Goal: Check status: Check status

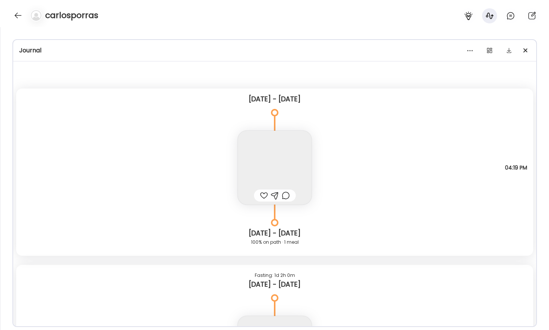
scroll to position [119, 0]
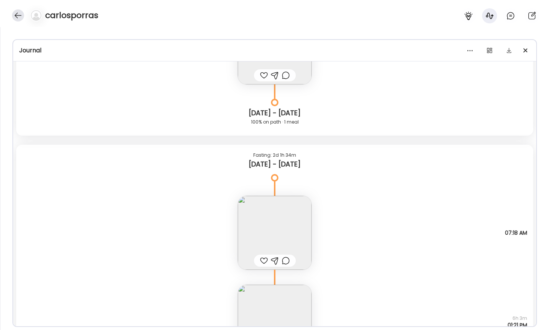
click at [18, 20] on div at bounding box center [18, 15] width 12 height 12
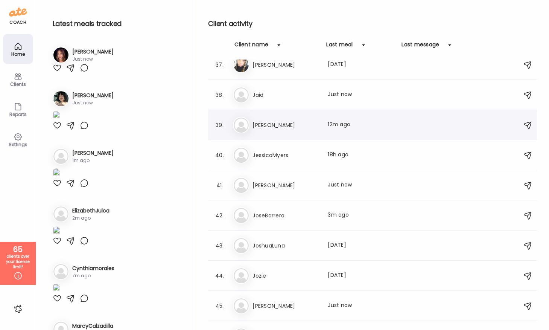
scroll to position [1093, 0]
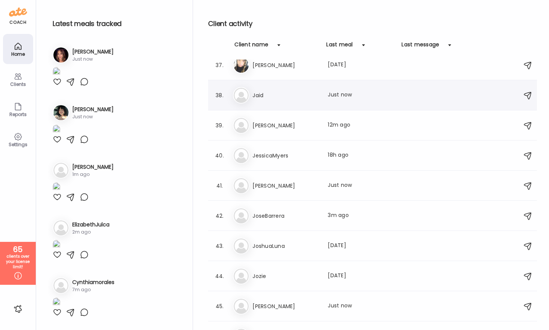
click at [274, 98] on h3 "Jaid" at bounding box center [285, 95] width 66 height 9
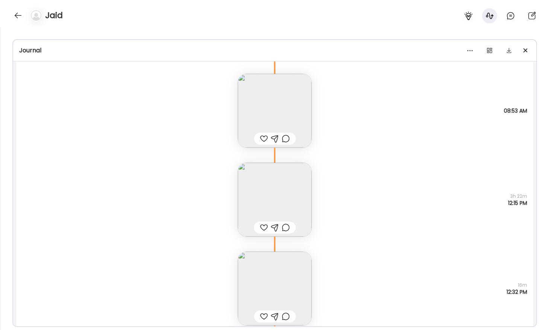
scroll to position [7446, 0]
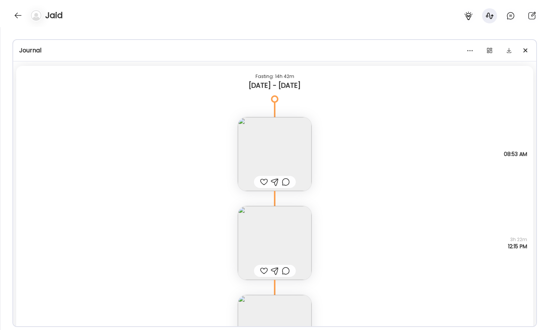
click at [248, 167] on img at bounding box center [275, 154] width 74 height 74
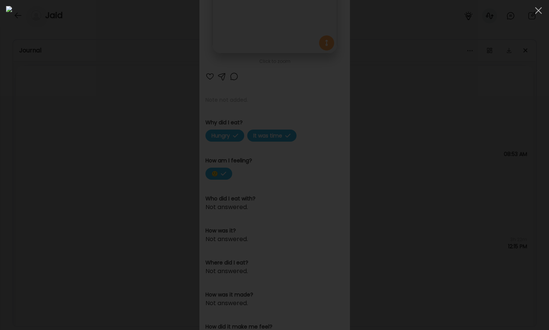
click at [38, 132] on div at bounding box center [274, 165] width 537 height 318
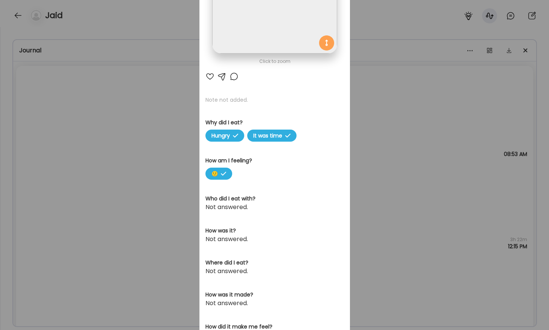
click at [38, 132] on div "Ate Coach Dashboard Wahoo! It’s official Take a moment to set up your Coach Pro…" at bounding box center [274, 165] width 549 height 330
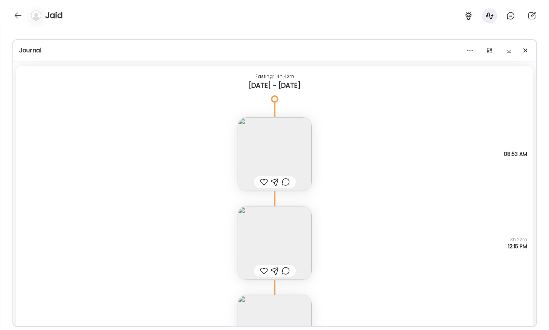
click at [257, 231] on img at bounding box center [275, 243] width 74 height 74
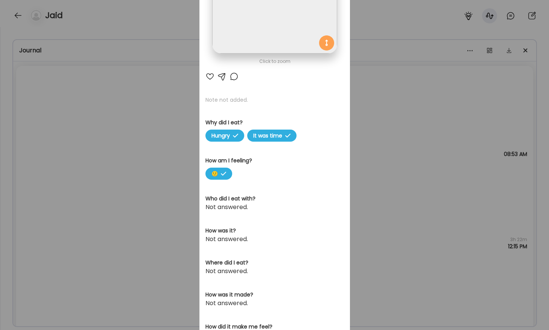
click at [148, 155] on div "Ate Coach Dashboard Wahoo! It’s official Take a moment to set up your Coach Pro…" at bounding box center [274, 165] width 549 height 330
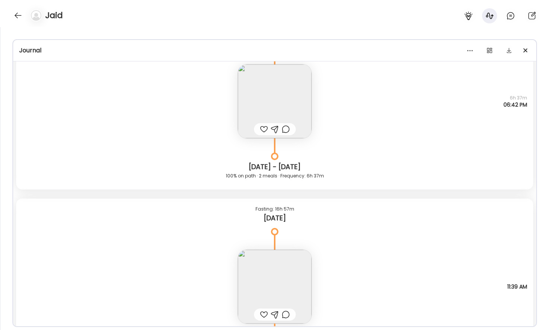
scroll to position [13408, 0]
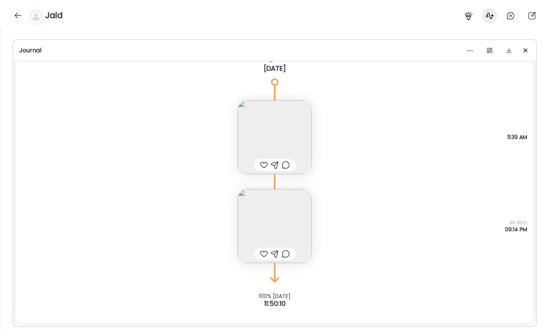
click at [265, 226] on img at bounding box center [275, 226] width 74 height 74
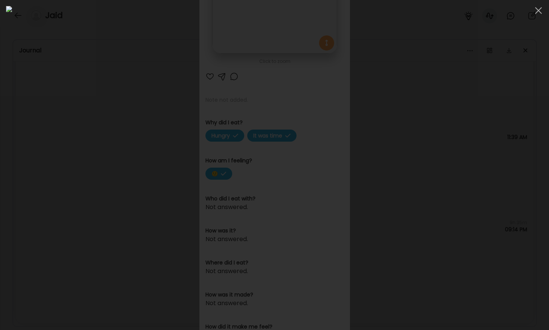
click at [89, 120] on div at bounding box center [274, 165] width 537 height 318
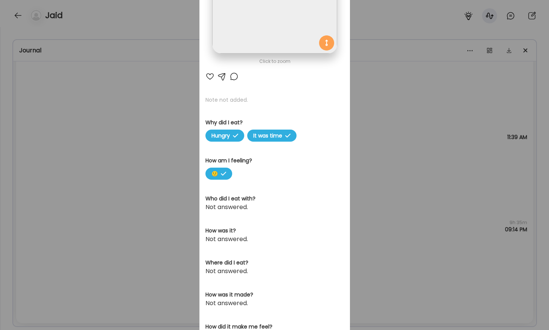
click at [89, 120] on div "Ate Coach Dashboard Wahoo! It’s official Take a moment to set up your Coach Pro…" at bounding box center [274, 165] width 549 height 330
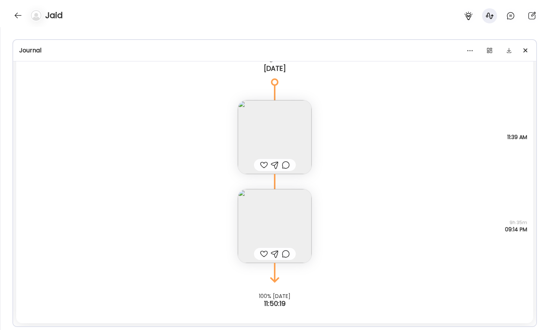
click at [293, 131] on img at bounding box center [275, 137] width 74 height 74
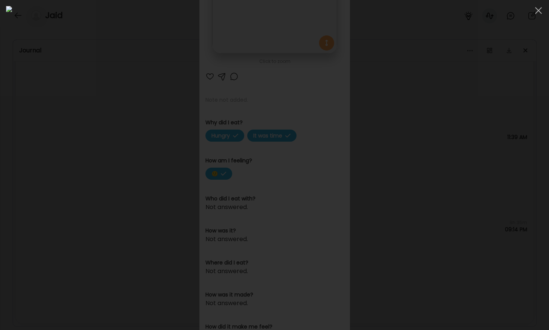
click at [62, 119] on div at bounding box center [274, 165] width 537 height 318
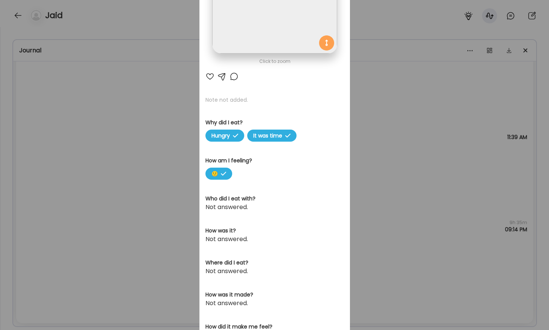
click at [62, 119] on div "Ate Coach Dashboard Wahoo! It’s official Take a moment to set up your Coach Pro…" at bounding box center [274, 165] width 549 height 330
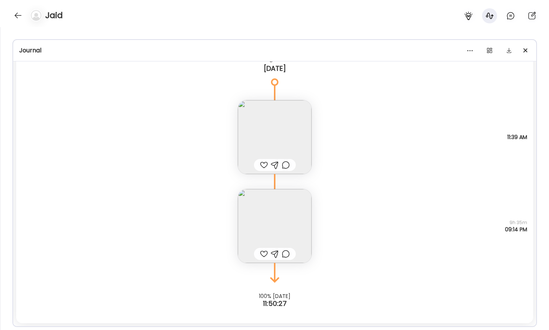
click at [271, 217] on img at bounding box center [275, 226] width 74 height 74
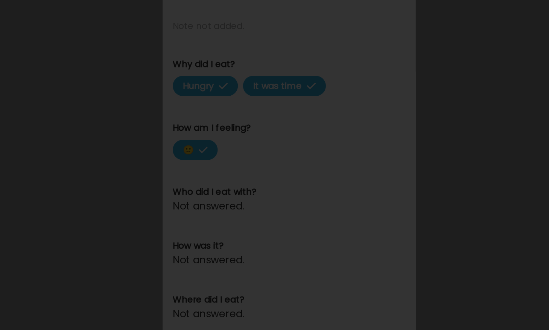
click at [205, 156] on img at bounding box center [274, 165] width 537 height 318
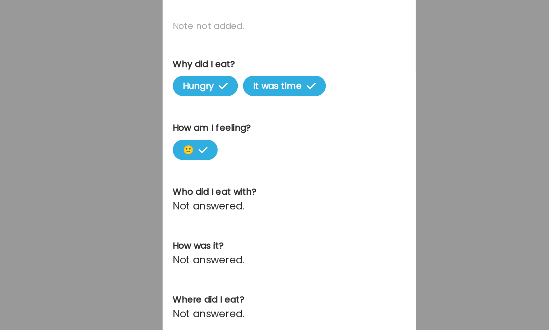
click at [178, 158] on div "Ate Coach Dashboard Wahoo! It’s official Take a moment to set up your Coach Pro…" at bounding box center [274, 165] width 549 height 330
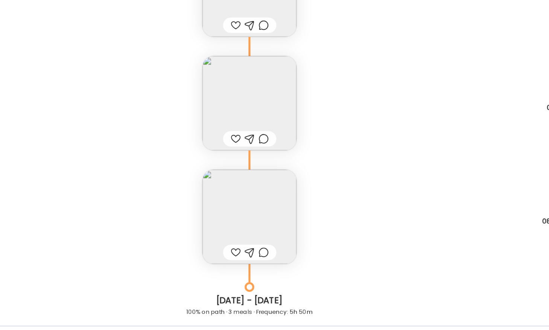
scroll to position [12474, 0]
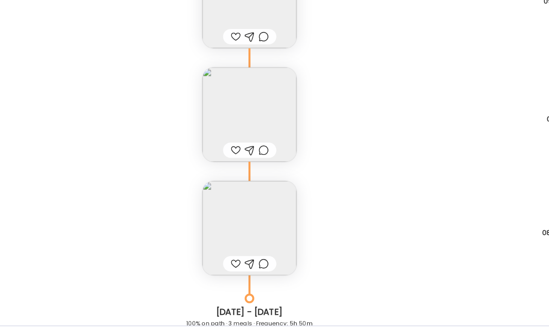
click at [298, 245] on img at bounding box center [275, 250] width 74 height 74
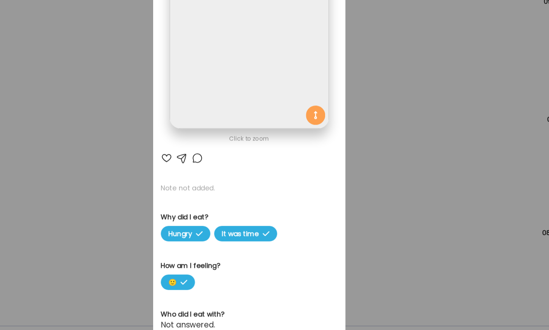
scroll to position [0, 0]
click at [308, 109] on img at bounding box center [274, 109] width 125 height 125
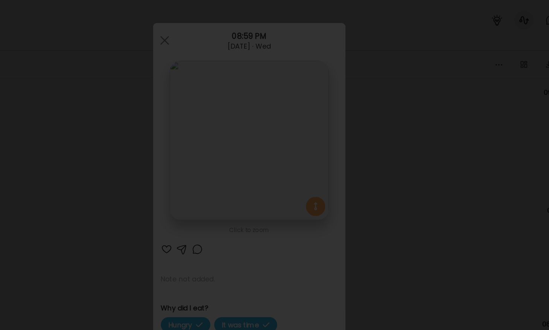
click at [103, 99] on div at bounding box center [274, 165] width 537 height 318
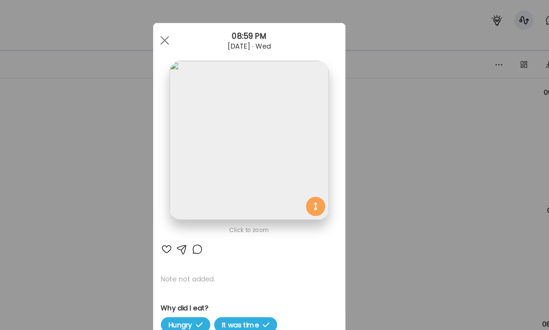
click at [158, 128] on div "Ate Coach Dashboard Wahoo! It’s official Take a moment to set up your Coach Pro…" at bounding box center [274, 165] width 549 height 330
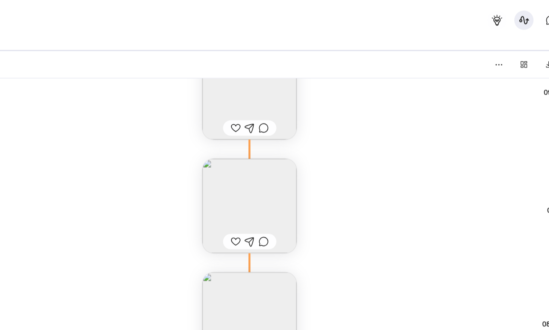
click at [269, 159] on img at bounding box center [275, 161] width 74 height 74
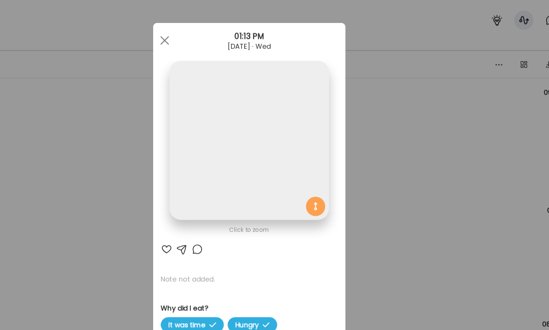
click at [263, 115] on img at bounding box center [274, 109] width 125 height 125
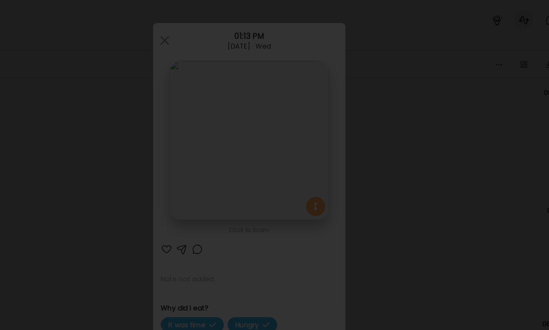
click at [94, 97] on div at bounding box center [274, 165] width 537 height 318
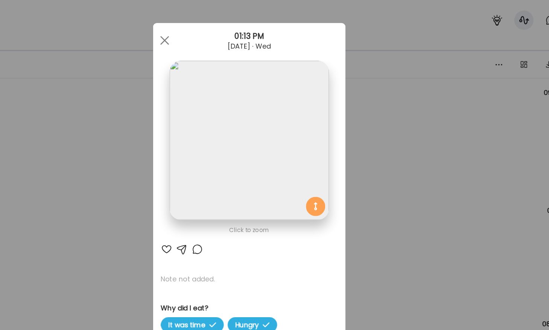
click at [94, 97] on div "Ate Coach Dashboard Wahoo! It’s official Take a moment to set up your Coach Pro…" at bounding box center [274, 165] width 549 height 330
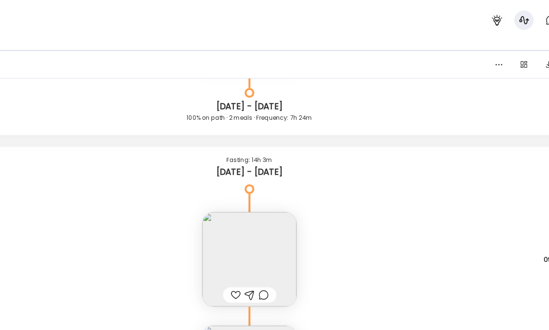
scroll to position [12364, 0]
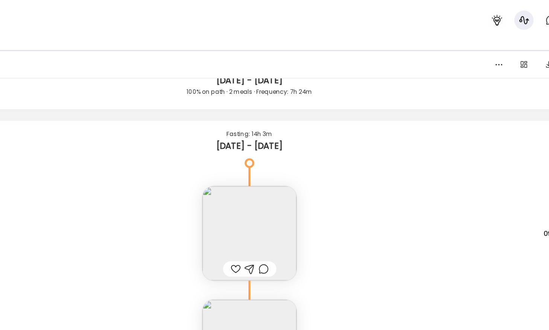
click at [257, 165] on img at bounding box center [275, 183] width 74 height 74
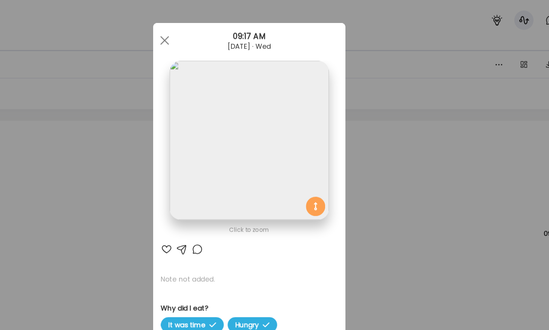
click at [257, 119] on img at bounding box center [274, 109] width 125 height 125
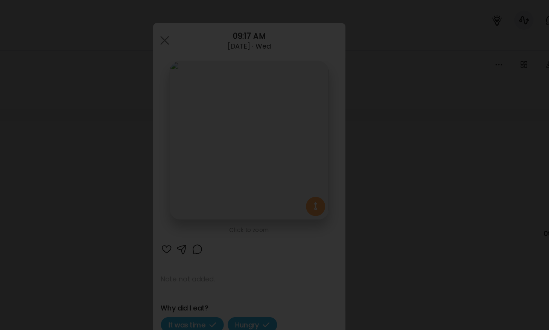
click at [99, 137] on div at bounding box center [274, 165] width 537 height 318
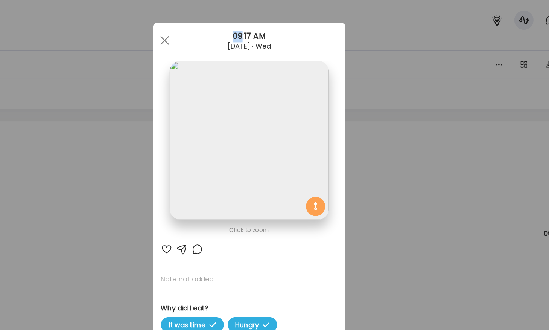
click at [99, 137] on div "Ate Coach Dashboard Wahoo! It’s official Take a moment to set up your Coach Pro…" at bounding box center [274, 165] width 549 height 330
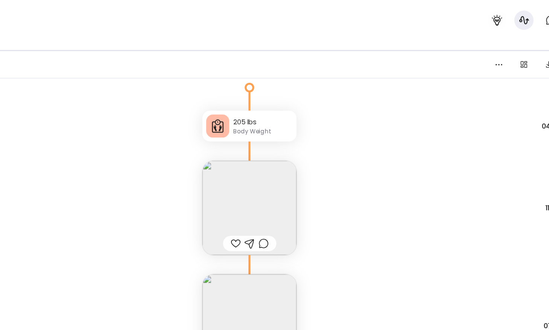
scroll to position [12085, 0]
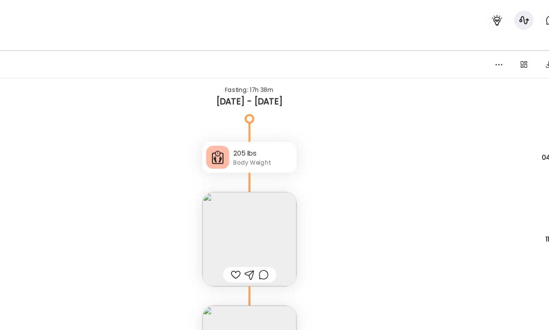
click at [262, 176] on img at bounding box center [275, 187] width 74 height 74
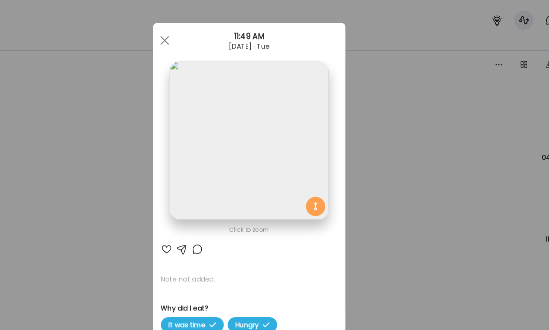
click at [248, 132] on img at bounding box center [274, 109] width 125 height 125
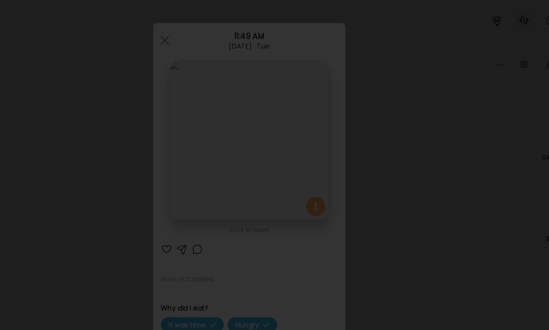
click at [93, 128] on div at bounding box center [274, 165] width 537 height 318
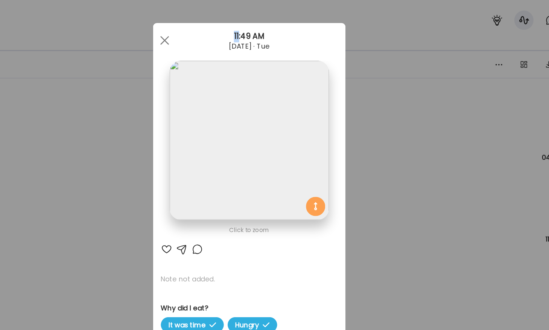
click at [93, 128] on div "Ate Coach Dashboard Wahoo! It’s official Take a moment to set up your Coach Pro…" at bounding box center [274, 165] width 549 height 330
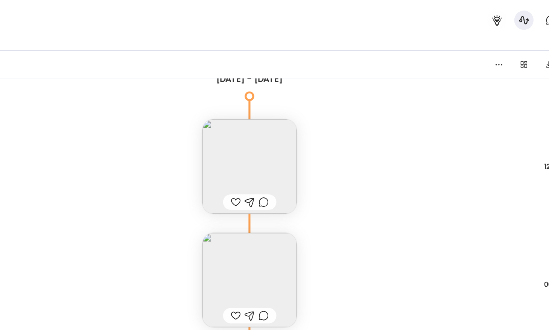
scroll to position [11342, 0]
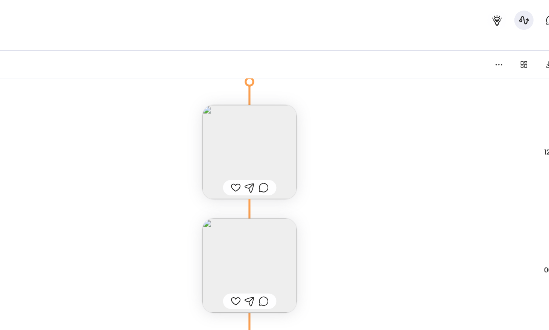
click at [290, 200] on img at bounding box center [275, 208] width 74 height 74
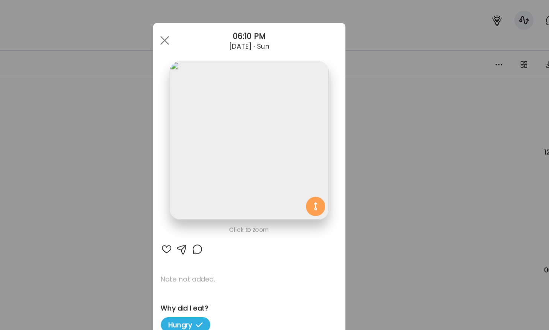
click at [248, 151] on img at bounding box center [274, 109] width 125 height 125
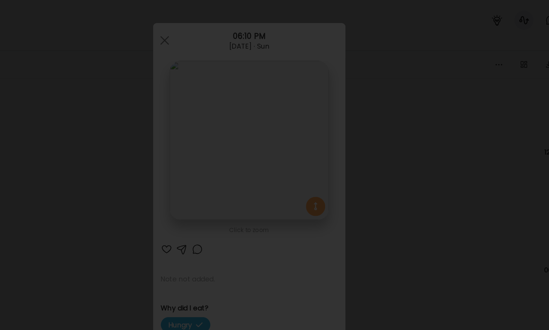
click at [94, 152] on div at bounding box center [274, 165] width 537 height 318
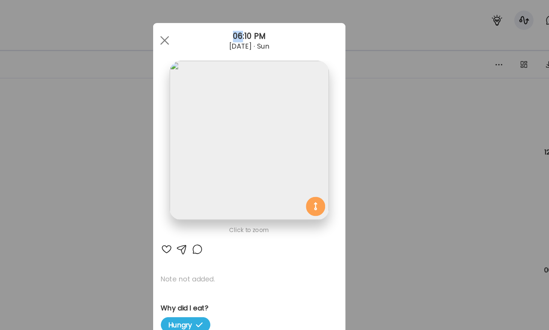
click at [94, 152] on div "Ate Coach Dashboard Wahoo! It’s official Take a moment to set up your Coach Pro…" at bounding box center [274, 165] width 549 height 330
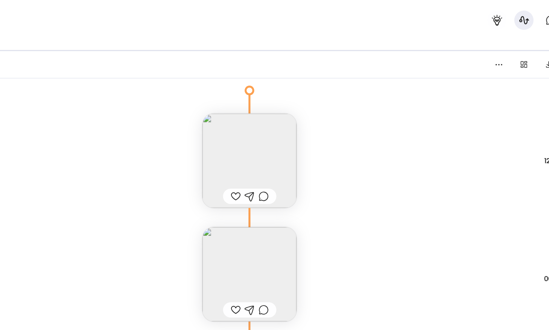
scroll to position [11345, 0]
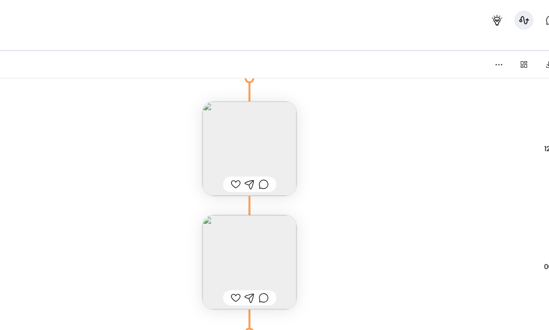
click at [272, 103] on img at bounding box center [275, 116] width 74 height 74
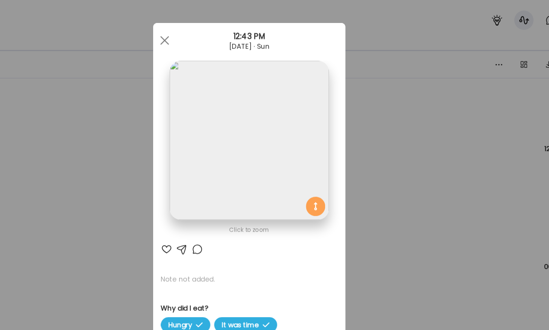
click at [289, 97] on img at bounding box center [274, 109] width 125 height 125
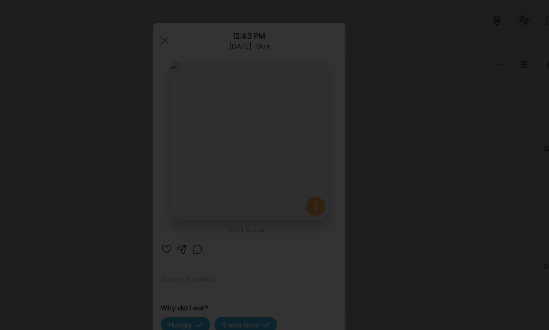
click at [98, 90] on div at bounding box center [274, 165] width 537 height 318
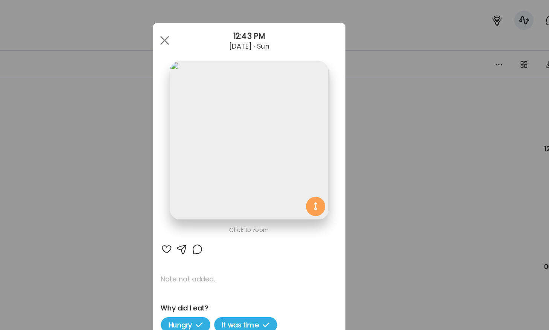
click at [142, 130] on div "Ate Coach Dashboard Wahoo! It’s official Take a moment to set up your Coach Pro…" at bounding box center [274, 165] width 549 height 330
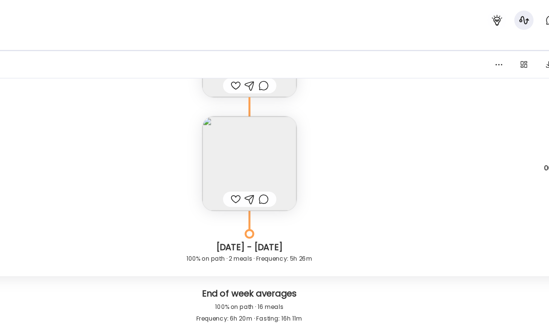
scroll to position [11435, 0]
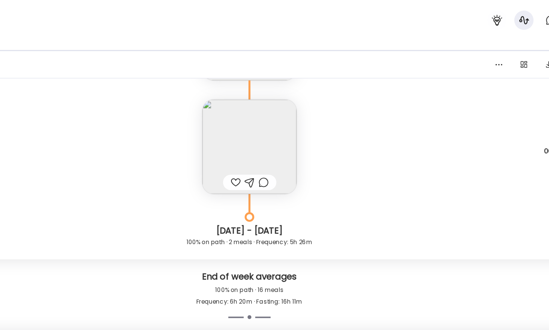
click at [301, 117] on img at bounding box center [275, 115] width 74 height 74
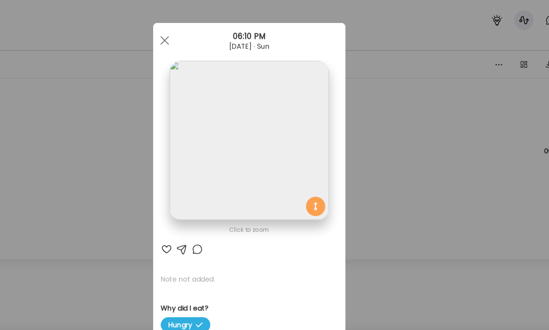
click at [290, 92] on img at bounding box center [274, 109] width 125 height 125
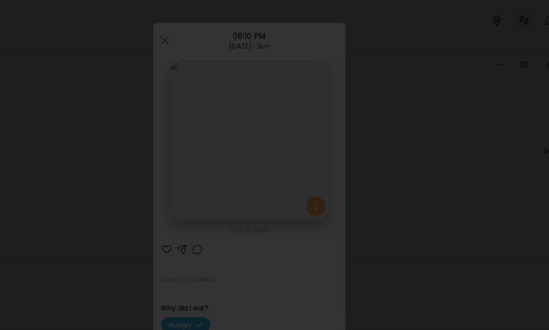
click at [102, 101] on div at bounding box center [274, 165] width 537 height 318
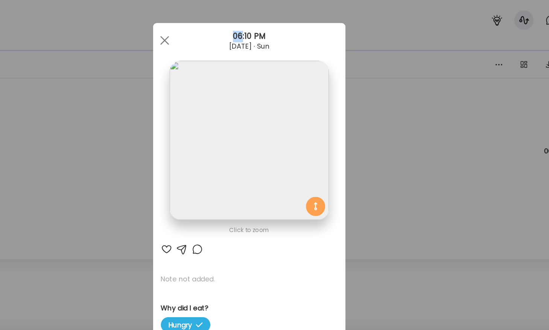
click at [102, 101] on div "Ate Coach Dashboard Wahoo! It’s official Take a moment to set up your Coach Pro…" at bounding box center [274, 165] width 549 height 330
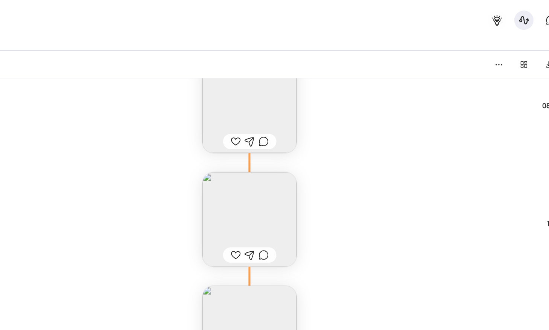
scroll to position [11693, 0]
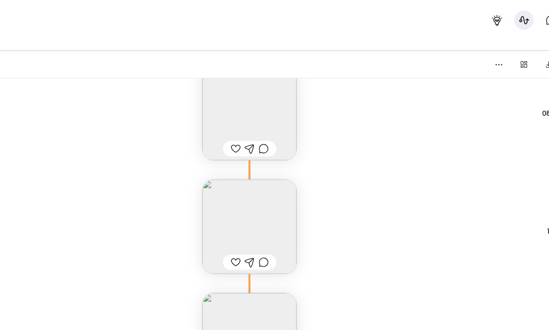
click at [260, 88] on img at bounding box center [275, 89] width 74 height 74
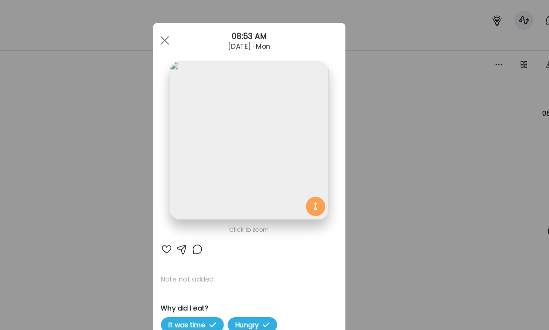
click at [267, 70] on img at bounding box center [274, 109] width 125 height 125
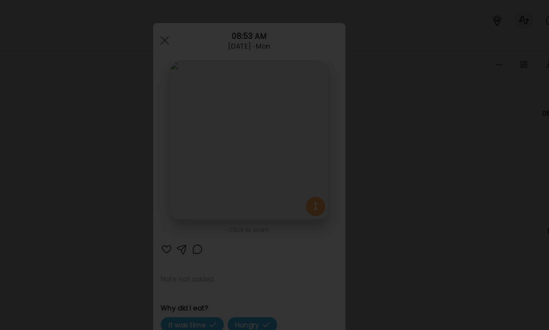
click at [107, 100] on div at bounding box center [274, 165] width 537 height 318
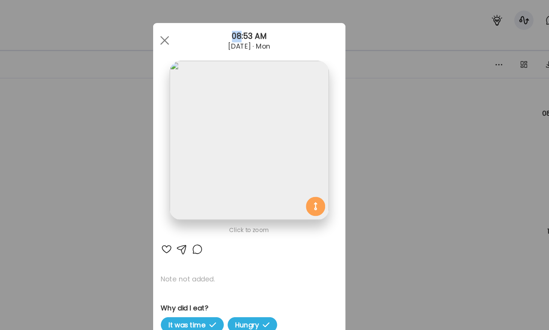
click at [107, 100] on div "Ate Coach Dashboard Wahoo! It’s official Take a moment to set up your Coach Pro…" at bounding box center [274, 165] width 549 height 330
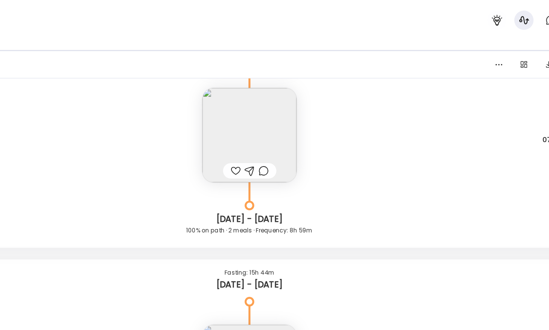
scroll to position [10893, 0]
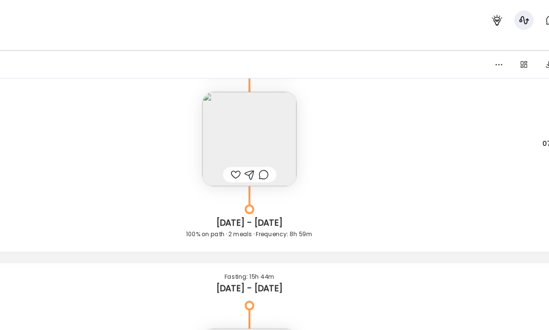
click at [250, 98] on img at bounding box center [275, 109] width 74 height 74
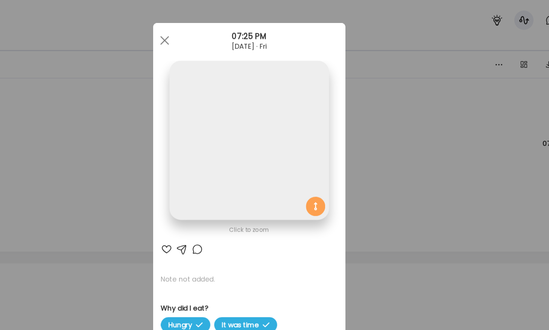
click at [248, 75] on img at bounding box center [274, 109] width 125 height 125
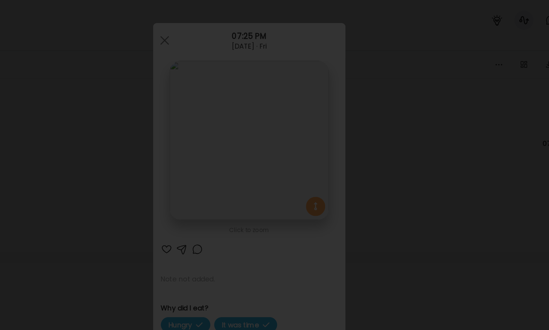
click at [81, 103] on div at bounding box center [274, 165] width 537 height 318
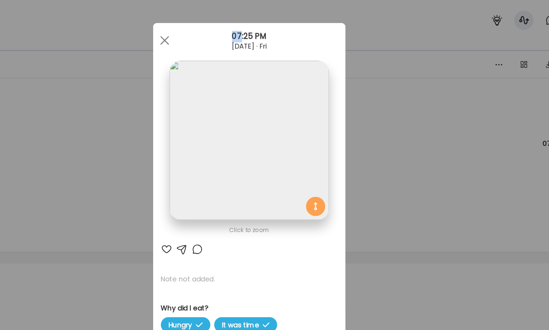
click at [81, 103] on div "Ate Coach Dashboard Wahoo! It’s official Take a moment to set up your Coach Pro…" at bounding box center [274, 165] width 549 height 330
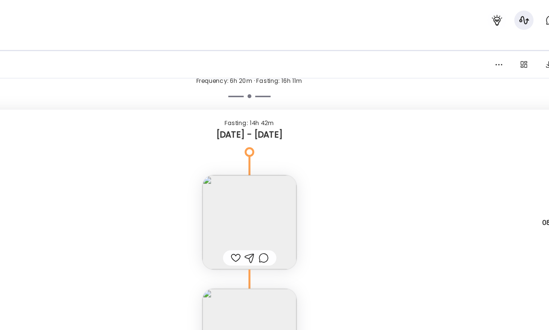
scroll to position [11633, 0]
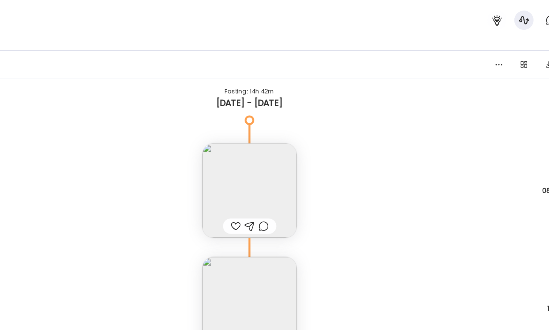
click at [276, 134] on img at bounding box center [275, 149] width 74 height 74
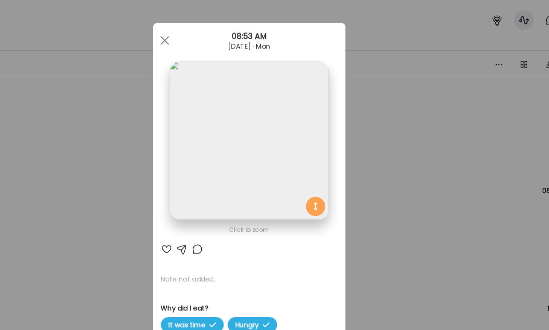
click at [275, 123] on img at bounding box center [274, 109] width 125 height 125
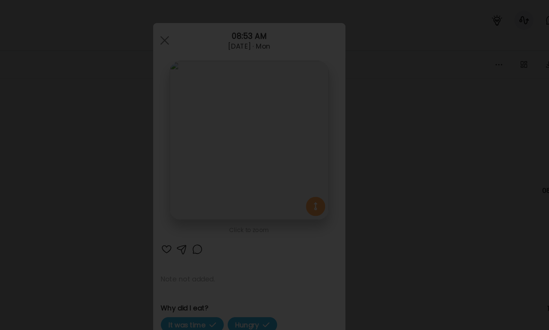
click at [100, 120] on div at bounding box center [274, 165] width 537 height 318
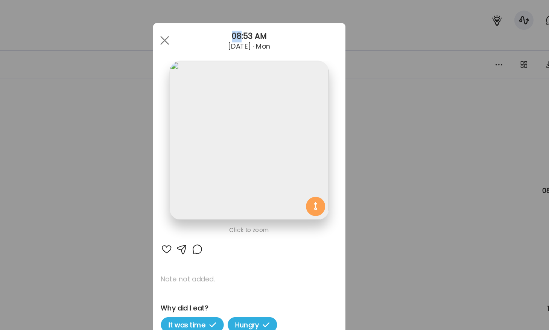
click at [100, 120] on div "Ate Coach Dashboard Wahoo! It’s official Take a moment to set up your Coach Pro…" at bounding box center [274, 165] width 549 height 330
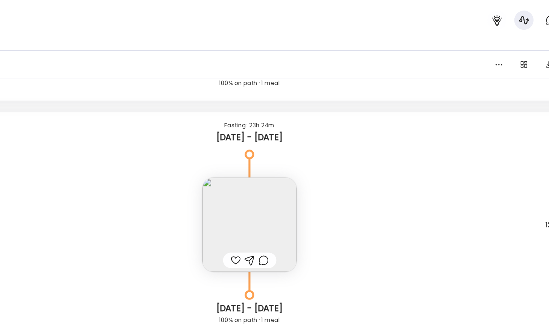
scroll to position [2030, 0]
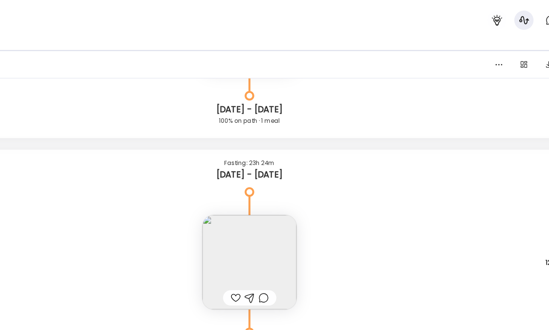
click at [260, 196] on img at bounding box center [275, 205] width 74 height 74
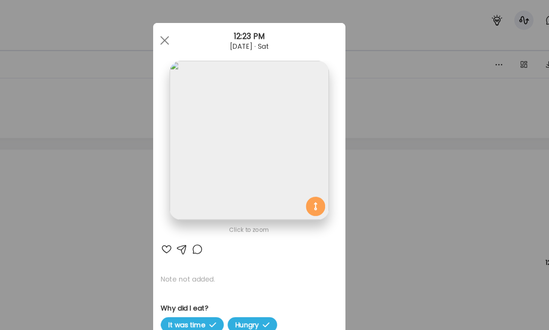
click at [243, 134] on img at bounding box center [274, 109] width 125 height 125
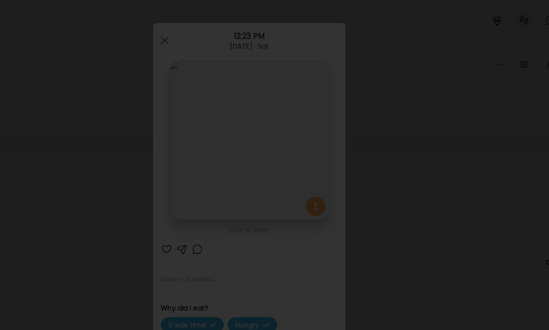
click at [109, 134] on div at bounding box center [274, 165] width 537 height 318
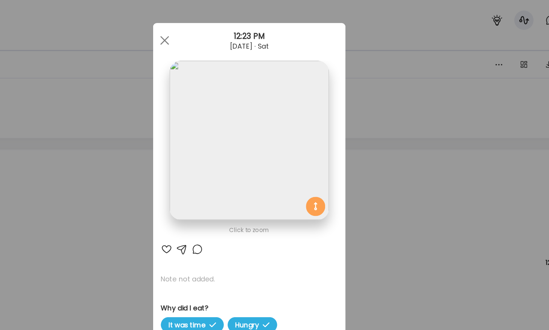
click at [306, 85] on img at bounding box center [274, 109] width 125 height 125
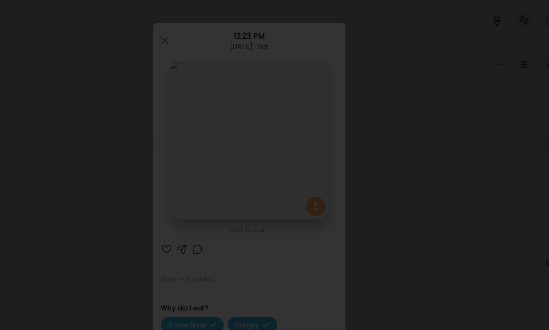
click at [105, 117] on div at bounding box center [274, 165] width 537 height 318
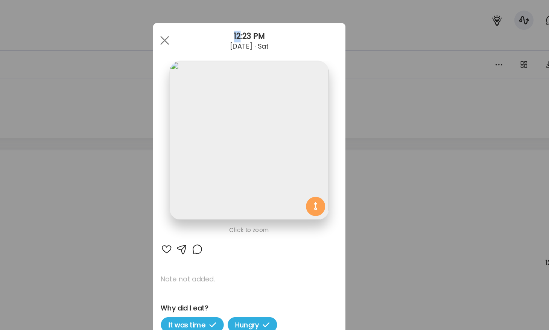
click at [105, 117] on div "Ate Coach Dashboard Wahoo! It’s official Take a moment to set up your Coach Pro…" at bounding box center [274, 165] width 549 height 330
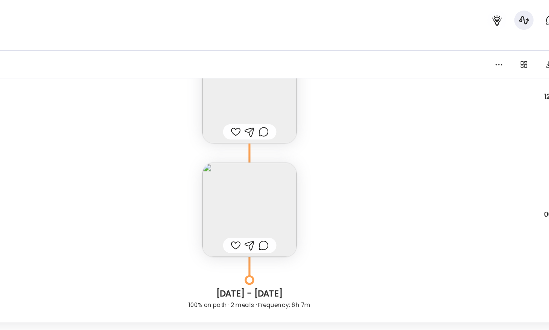
scroll to position [2327, 0]
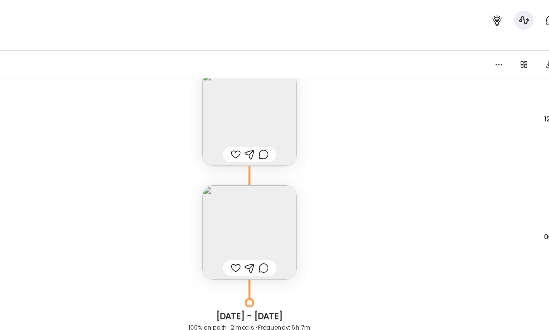
click at [252, 79] on img at bounding box center [275, 93] width 74 height 74
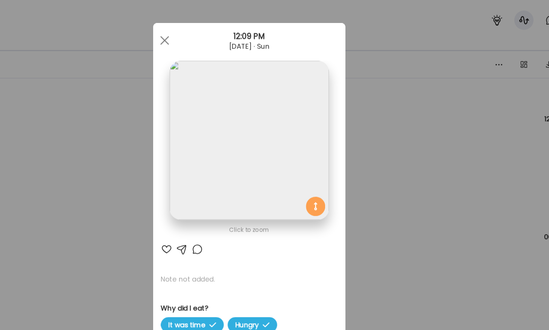
click at [161, 134] on div "Ate Coach Dashboard Wahoo! It’s official Take a moment to set up your Coach Pro…" at bounding box center [274, 165] width 549 height 330
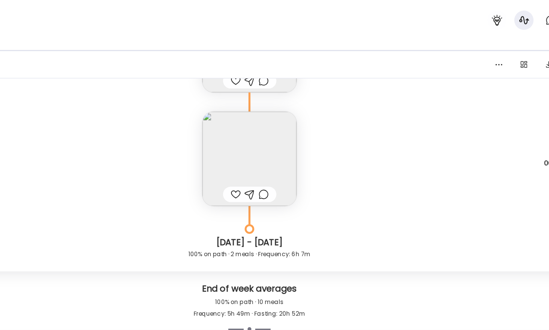
scroll to position [2386, 0]
click at [266, 124] on img at bounding box center [275, 124] width 74 height 74
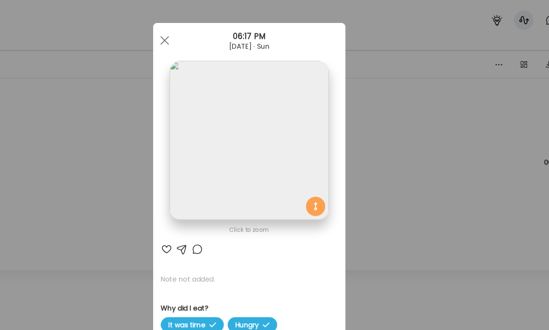
click at [263, 90] on img at bounding box center [274, 109] width 125 height 125
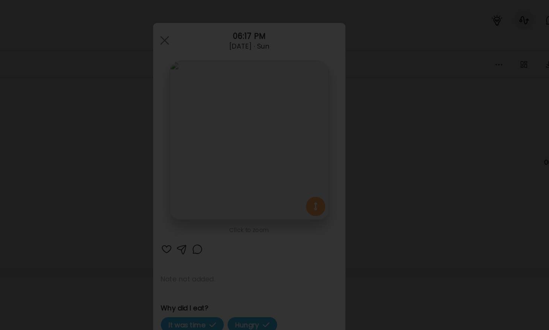
click at [98, 103] on div at bounding box center [274, 165] width 537 height 318
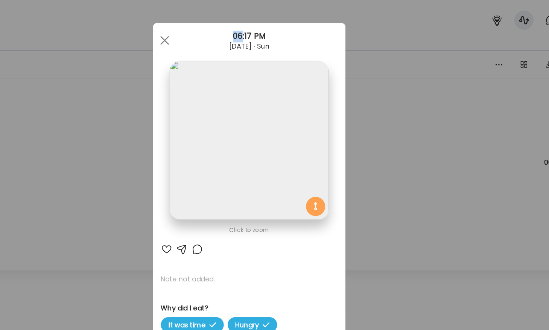
click at [98, 103] on div "Ate Coach Dashboard Wahoo! It’s official Take a moment to set up your Coach Pro…" at bounding box center [274, 165] width 549 height 330
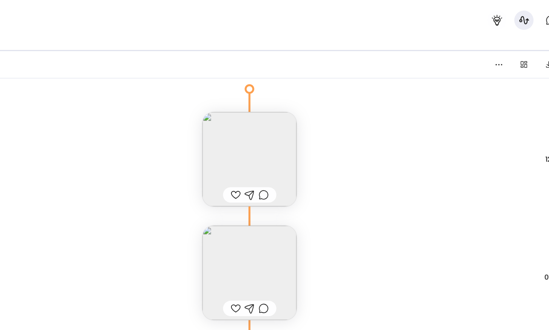
scroll to position [2616, 0]
click at [258, 126] on img at bounding box center [275, 125] width 74 height 74
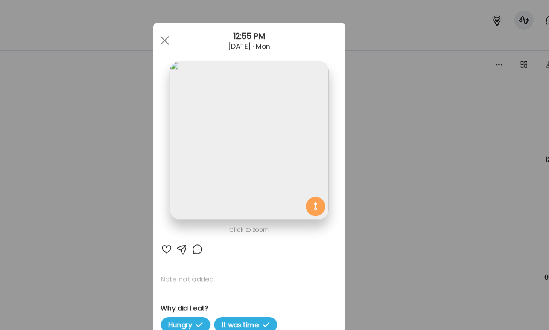
click at [256, 115] on img at bounding box center [274, 109] width 125 height 125
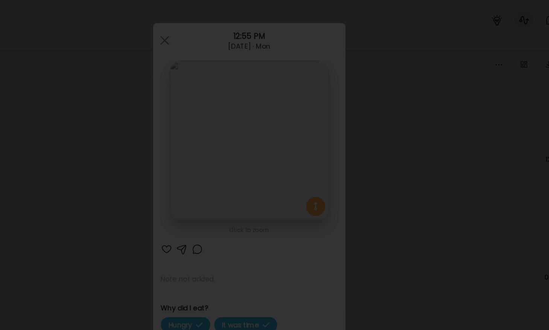
click at [108, 116] on div at bounding box center [274, 165] width 537 height 318
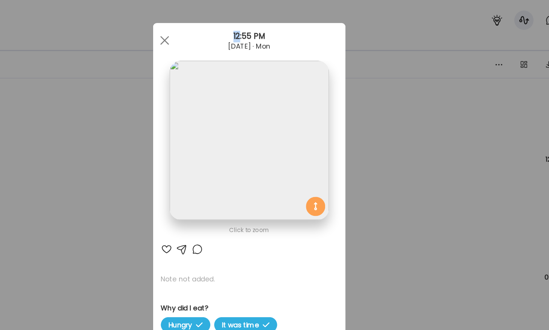
click at [108, 116] on div "Ate Coach Dashboard Wahoo! It’s official Take a moment to set up your Coach Pro…" at bounding box center [274, 165] width 549 height 330
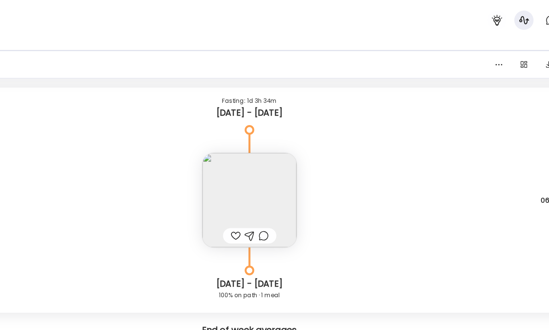
scroll to position [3961, 0]
click at [251, 160] on img at bounding box center [275, 156] width 74 height 74
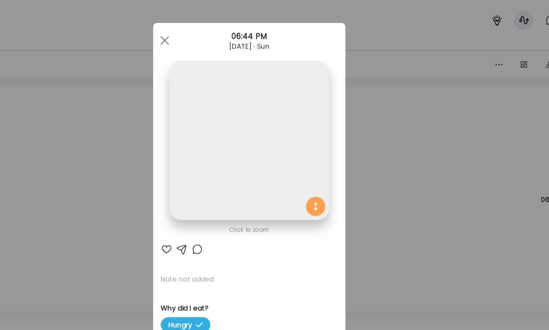
click at [260, 120] on img at bounding box center [274, 109] width 125 height 125
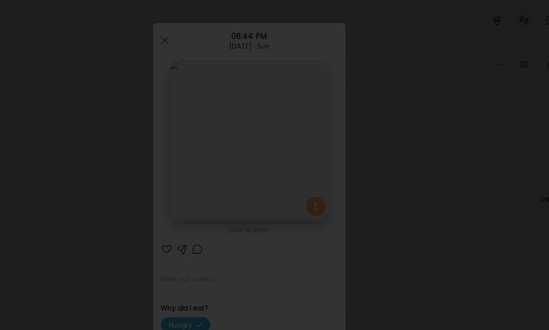
click at [92, 109] on div at bounding box center [274, 165] width 537 height 318
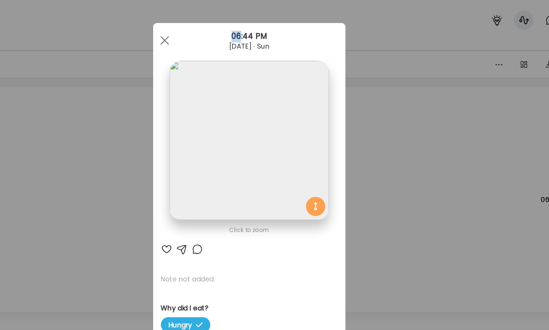
click at [92, 109] on div "Ate Coach Dashboard Wahoo! It’s official Take a moment to set up your Coach Pro…" at bounding box center [274, 165] width 549 height 330
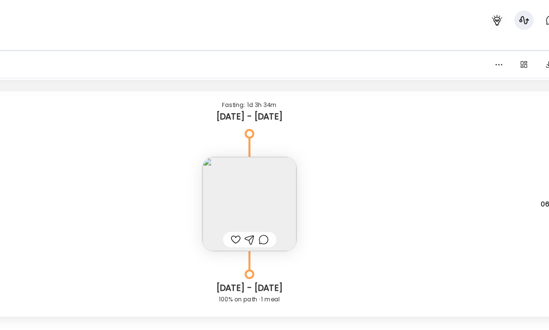
scroll to position [3946, 0]
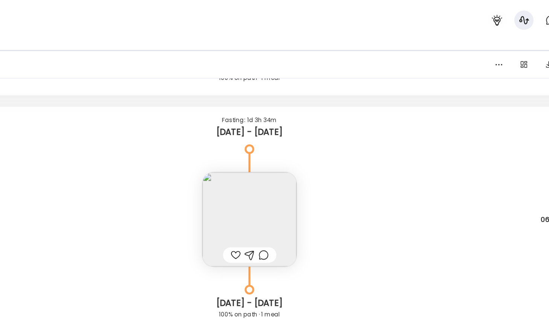
click at [253, 147] on img at bounding box center [275, 172] width 74 height 74
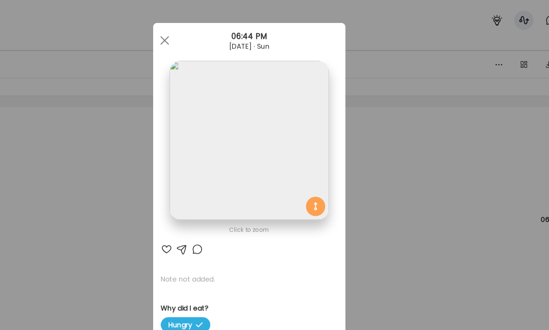
click at [243, 120] on img at bounding box center [274, 109] width 125 height 125
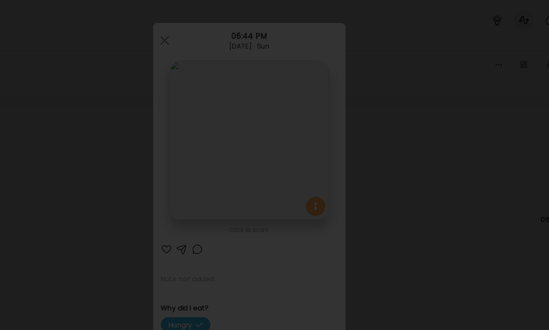
click at [84, 122] on div at bounding box center [274, 165] width 537 height 318
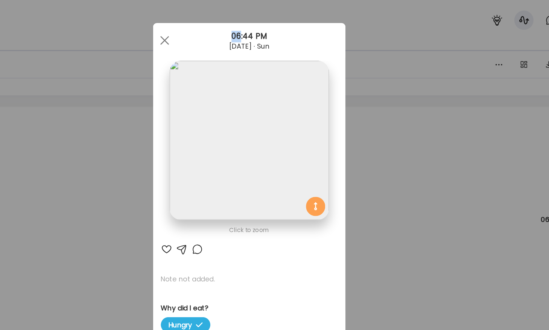
click at [84, 122] on div "Ate Coach Dashboard Wahoo! It’s official Take a moment to set up your Coach Pro…" at bounding box center [274, 165] width 549 height 330
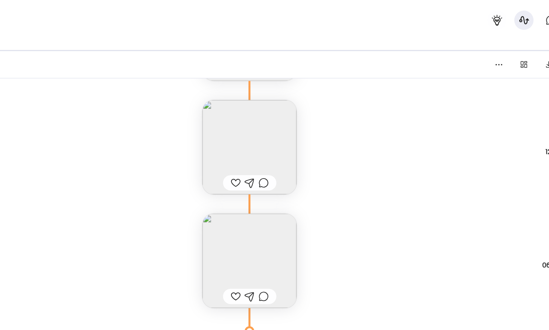
scroll to position [4496, 0]
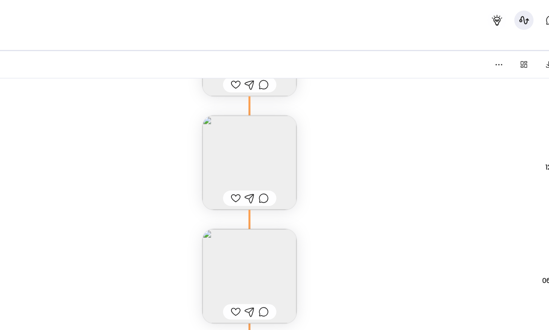
click at [249, 191] on img at bounding box center [275, 216] width 74 height 74
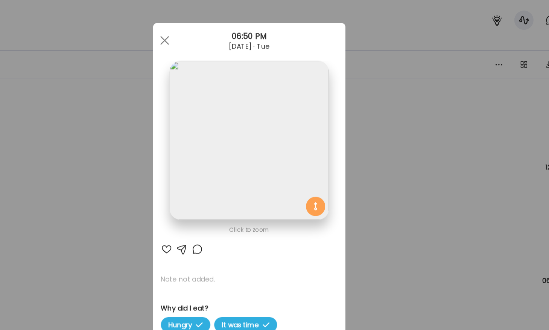
click at [229, 143] on img at bounding box center [274, 109] width 125 height 125
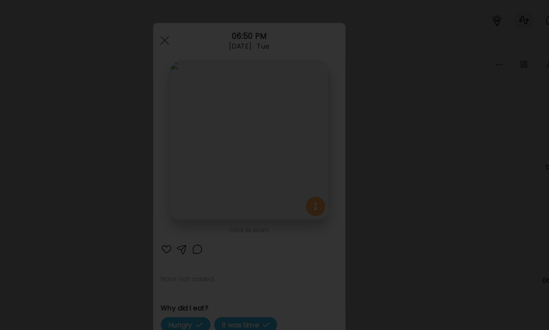
click at [93, 143] on div at bounding box center [274, 165] width 537 height 318
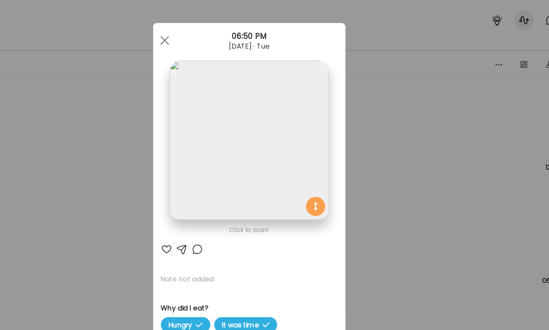
click at [93, 143] on div "Ate Coach Dashboard Wahoo! It’s official Take a moment to set up your Coach Pro…" at bounding box center [274, 165] width 549 height 330
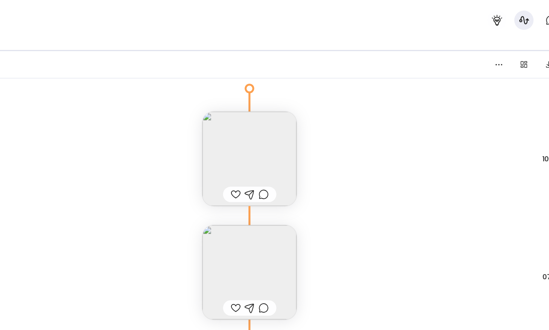
scroll to position [4791, 0]
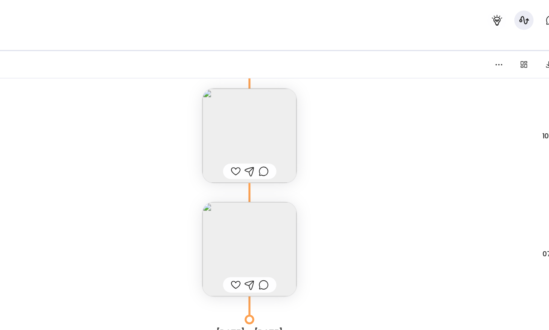
click at [249, 113] on img at bounding box center [275, 106] width 74 height 74
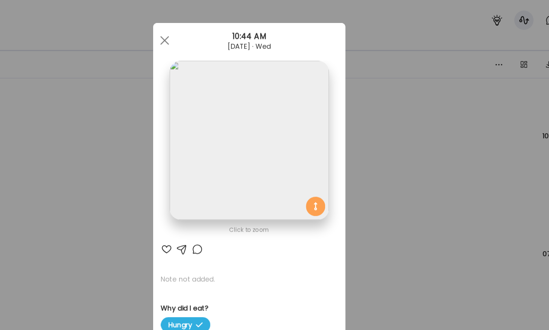
click at [256, 105] on img at bounding box center [274, 109] width 125 height 125
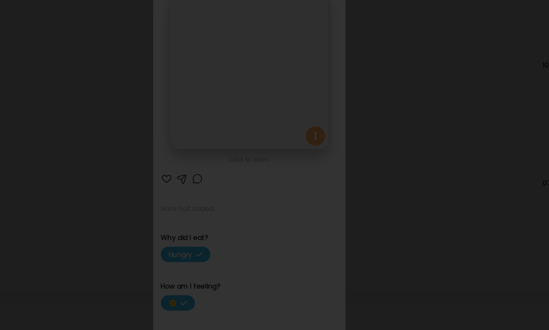
click at [110, 172] on div at bounding box center [274, 165] width 537 height 318
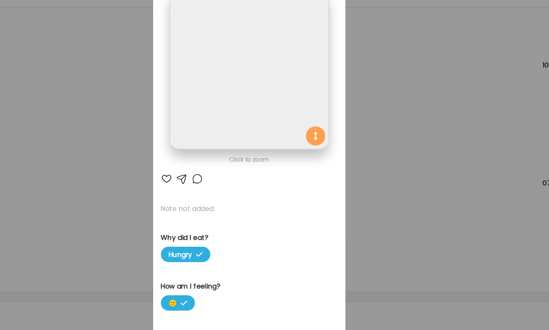
click at [110, 172] on div "Ate Coach Dashboard Wahoo! It’s official Take a moment to set up your Coach Pro…" at bounding box center [274, 165] width 549 height 330
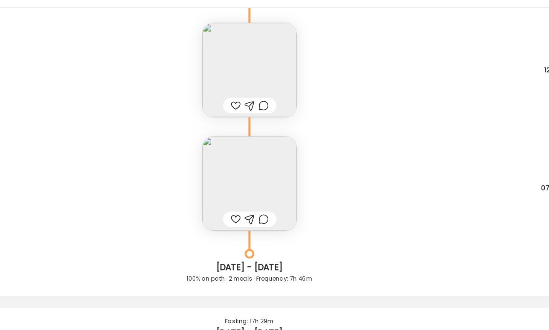
scroll to position [5205, 0]
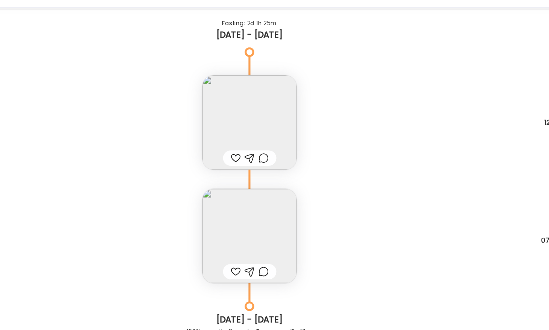
click at [239, 160] on img at bounding box center [275, 151] width 74 height 74
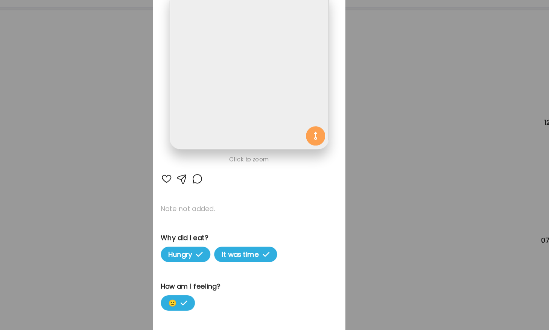
click at [164, 185] on div "Ate Coach Dashboard Wahoo! It’s official Take a moment to set up your Coach Pro…" at bounding box center [274, 165] width 549 height 330
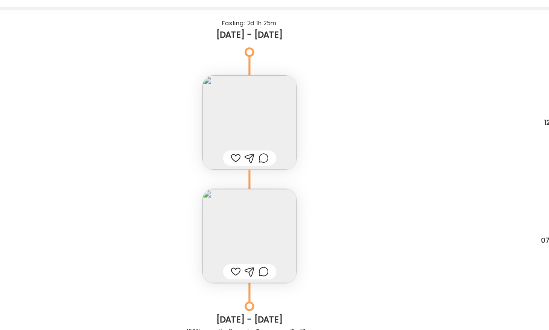
click at [164, 185] on div "Note not added Why did I eat? Hungry It was time How am I feeling? 🙂 12:00 PM" at bounding box center [274, 143] width 517 height 89
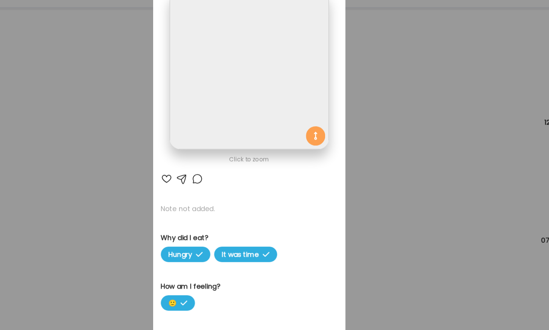
click at [164, 185] on div "Ate Coach Dashboard Wahoo! It’s official Take a moment to set up your Coach Pro…" at bounding box center [274, 165] width 549 height 330
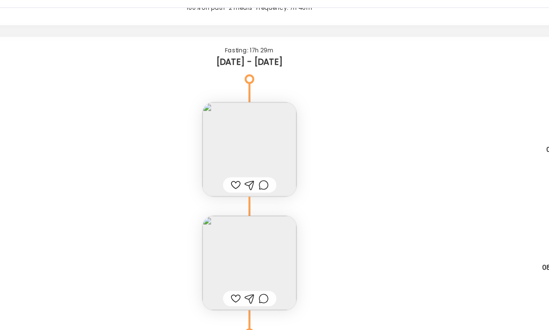
scroll to position [5465, 0]
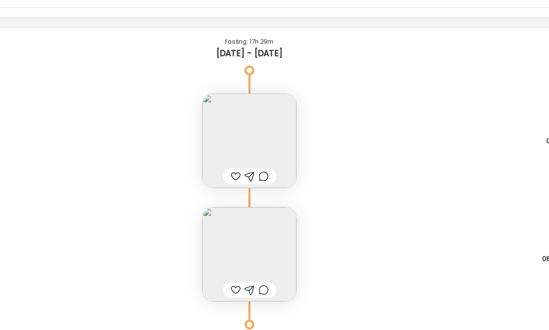
click at [261, 248] on img at bounding box center [275, 254] width 74 height 74
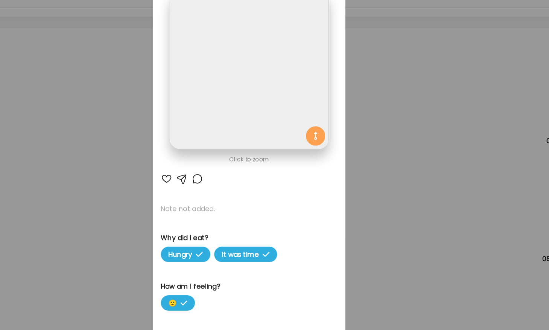
click at [178, 166] on div "Ate Coach Dashboard Wahoo! It’s official Take a moment to set up your Coach Pro…" at bounding box center [274, 165] width 549 height 330
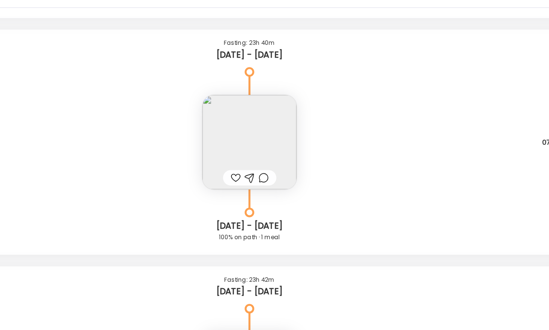
scroll to position [6259, 0]
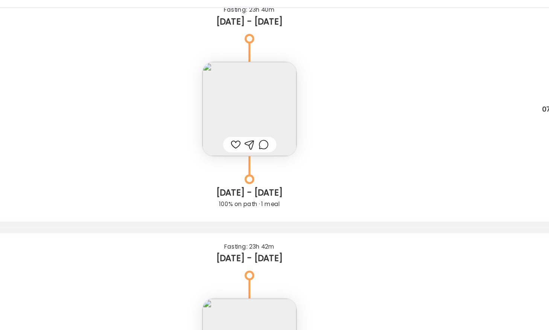
click at [281, 142] on img at bounding box center [275, 140] width 74 height 74
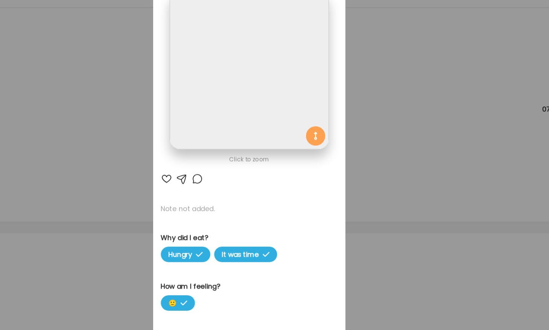
click at [271, 123] on img at bounding box center [274, 109] width 125 height 125
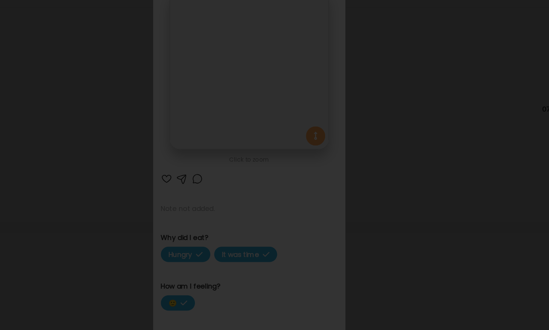
click at [106, 176] on div at bounding box center [274, 165] width 537 height 318
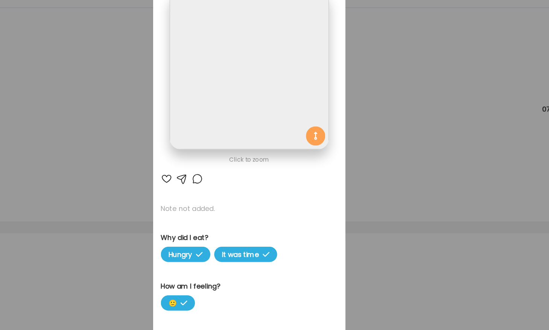
click at [106, 176] on div "Ate Coach Dashboard Wahoo! It’s official Take a moment to set up your Coach Pro…" at bounding box center [274, 165] width 549 height 330
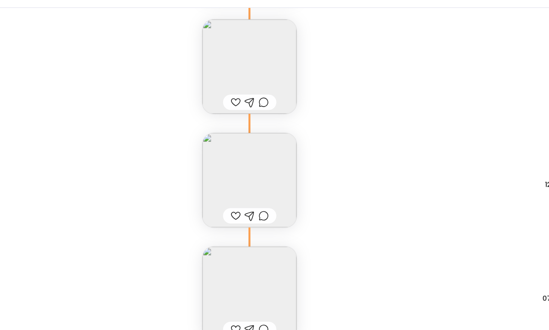
scroll to position [9497, 0]
click at [259, 107] on img at bounding box center [275, 104] width 74 height 74
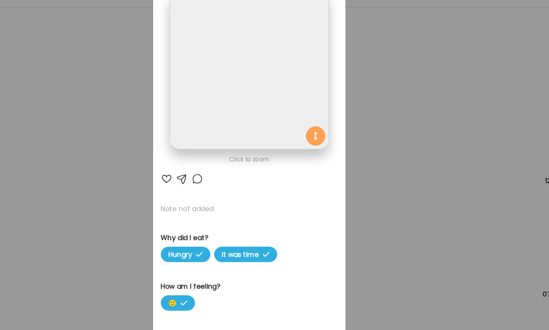
click at [257, 96] on img at bounding box center [274, 109] width 125 height 125
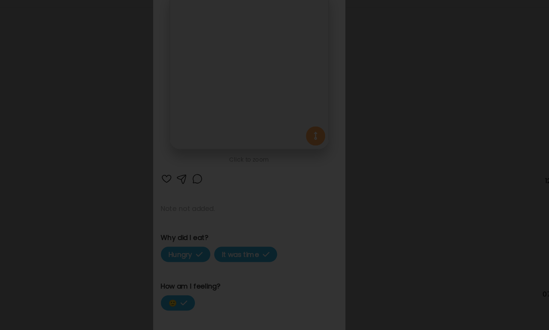
click at [107, 160] on div at bounding box center [274, 165] width 537 height 318
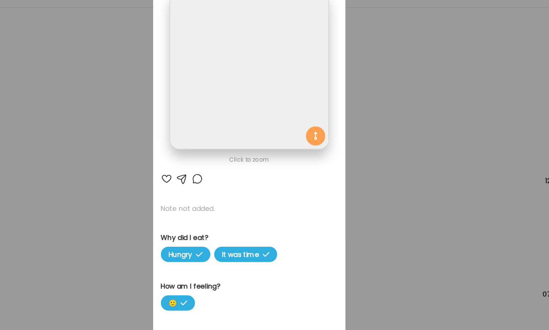
click at [107, 160] on div "Ate Coach Dashboard Wahoo! It’s official Take a moment to set up your Coach Pro…" at bounding box center [274, 165] width 549 height 330
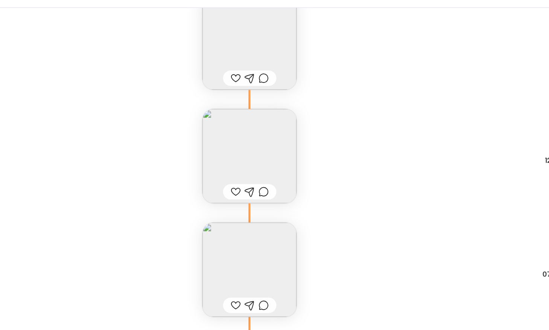
scroll to position [9535, 0]
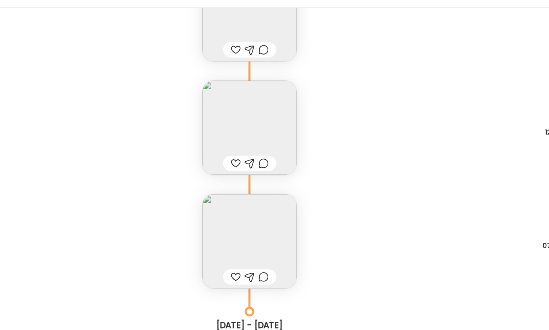
click at [275, 144] on img at bounding box center [275, 155] width 74 height 74
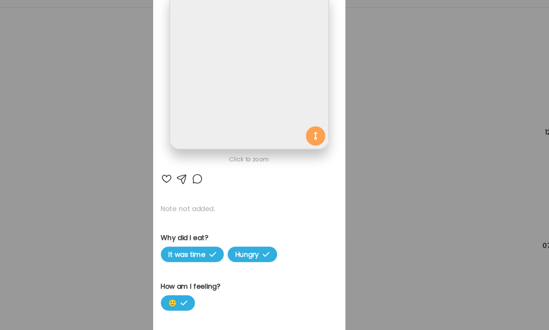
click at [275, 131] on img at bounding box center [274, 109] width 125 height 125
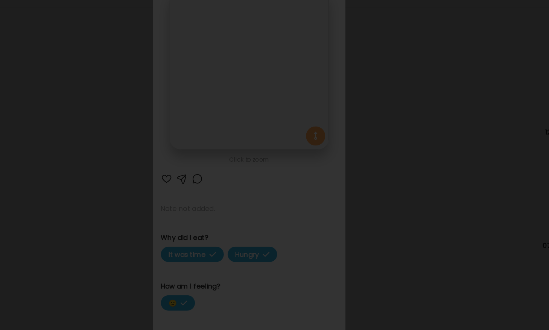
click at [96, 229] on div at bounding box center [274, 165] width 537 height 318
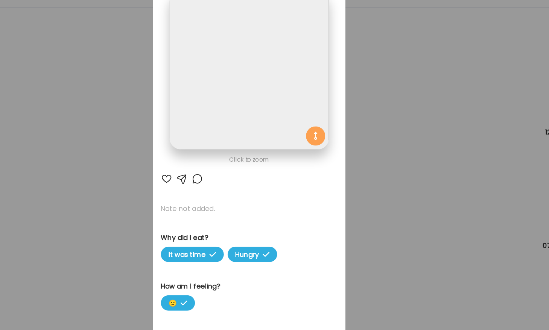
click at [122, 225] on div "Ate Coach Dashboard Wahoo! It’s official Take a moment to set up your Coach Pro…" at bounding box center [274, 165] width 549 height 330
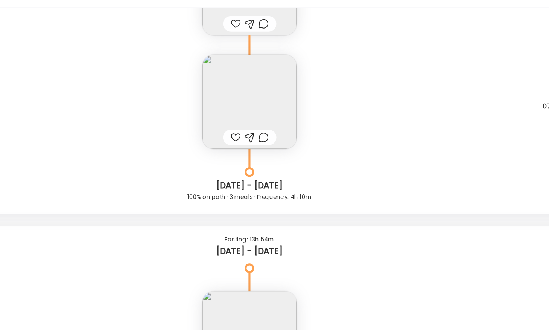
scroll to position [9657, 0]
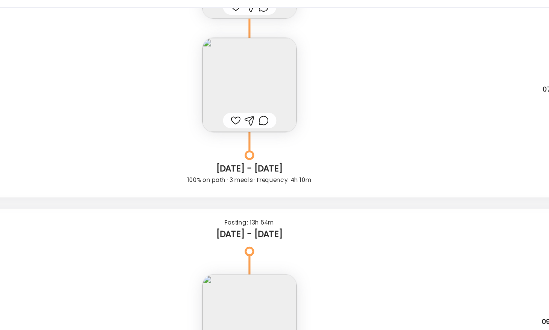
click at [252, 122] on img at bounding box center [275, 122] width 74 height 74
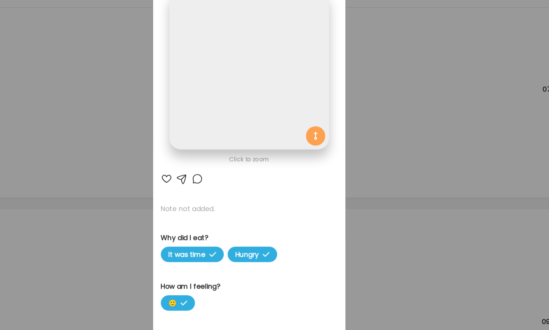
click at [163, 125] on div "Ate Coach Dashboard Wahoo! It’s official Take a moment to set up your Coach Pro…" at bounding box center [274, 165] width 549 height 330
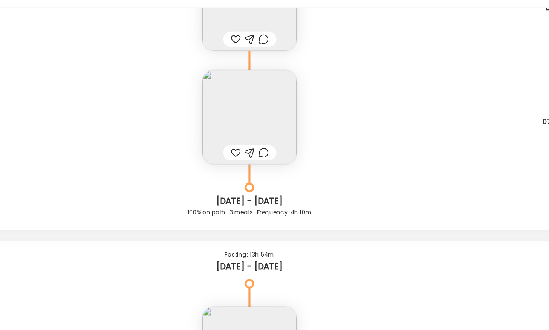
scroll to position [9613, 0]
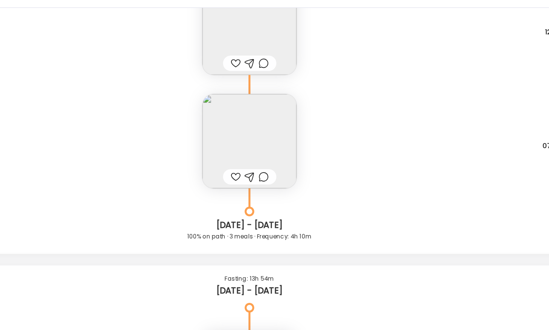
click at [249, 70] on img at bounding box center [275, 77] width 74 height 74
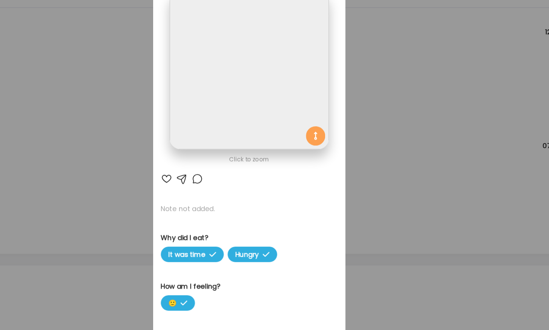
click at [274, 90] on img at bounding box center [274, 109] width 125 height 125
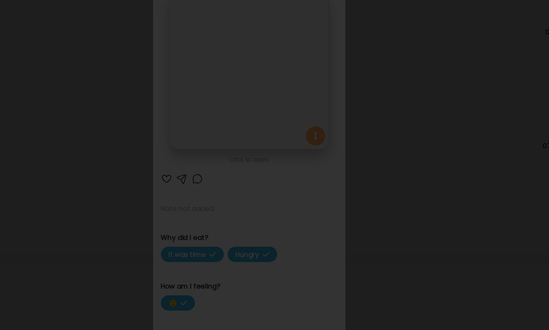
click at [102, 177] on div at bounding box center [274, 165] width 537 height 318
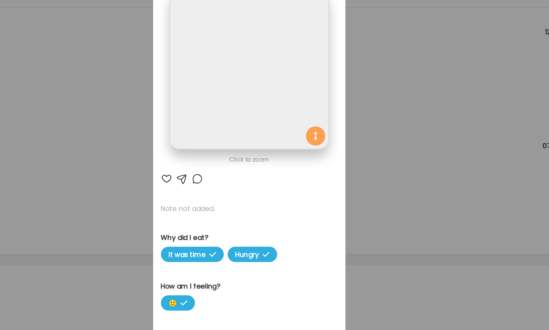
click at [102, 177] on div "Ate Coach Dashboard Wahoo! It’s official Take a moment to set up your Coach Pro…" at bounding box center [274, 165] width 549 height 330
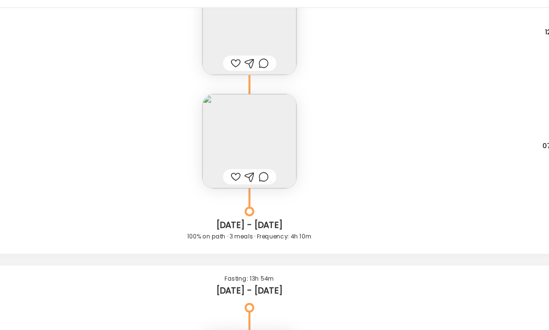
click at [262, 159] on img at bounding box center [275, 166] width 74 height 74
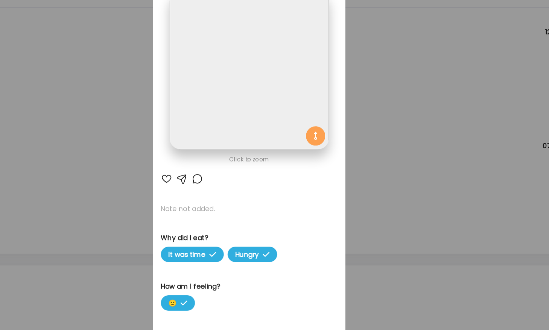
click at [254, 148] on img at bounding box center [274, 109] width 125 height 125
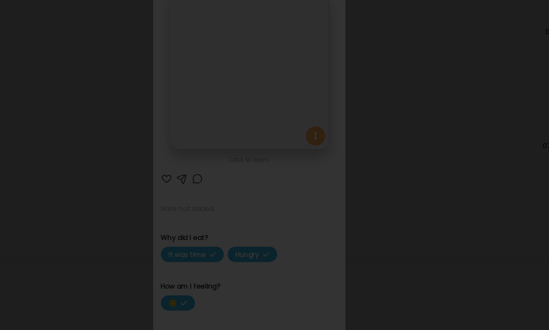
click at [95, 227] on div at bounding box center [274, 165] width 537 height 318
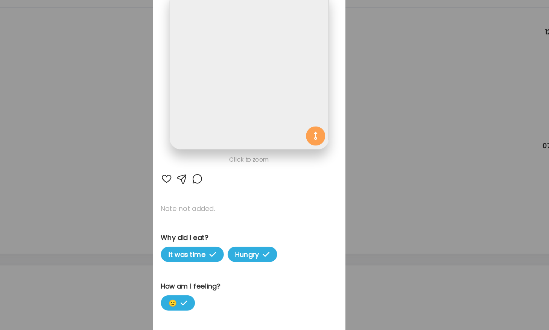
click at [95, 227] on div "Ate Coach Dashboard Wahoo! It’s official Take a moment to set up your Coach Pro…" at bounding box center [274, 165] width 549 height 330
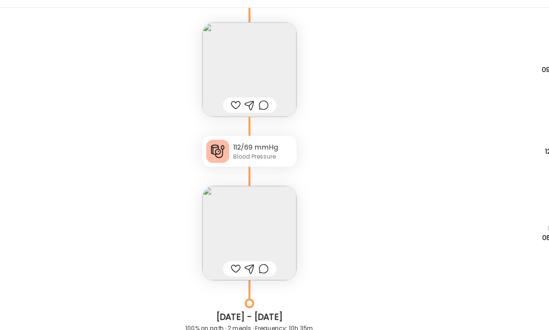
scroll to position [9876, 0]
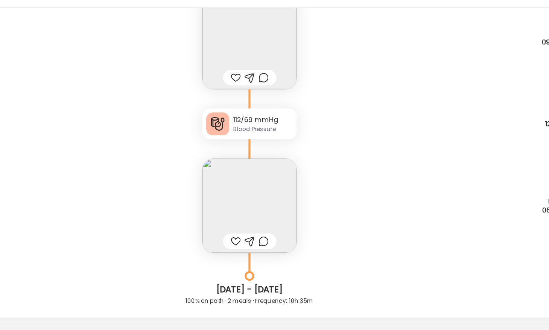
click at [254, 91] on img at bounding box center [275, 88] width 74 height 74
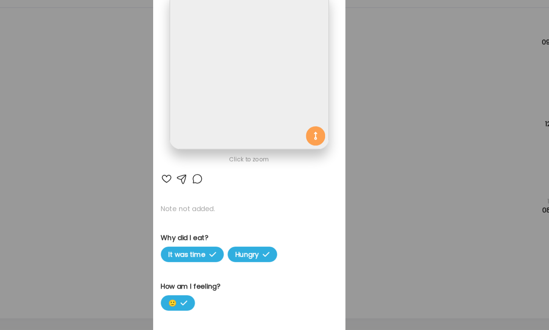
click at [248, 101] on img at bounding box center [274, 109] width 125 height 125
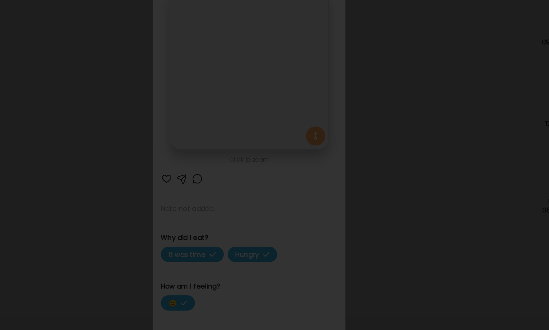
click at [99, 185] on div at bounding box center [274, 165] width 537 height 318
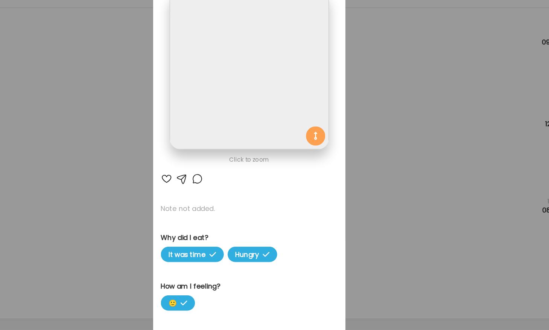
click at [99, 185] on div "Ate Coach Dashboard Wahoo! It’s official Take a moment to set up your Coach Pro…" at bounding box center [274, 165] width 549 height 330
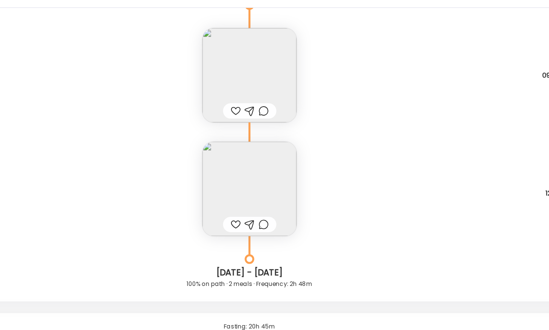
scroll to position [10165, 0]
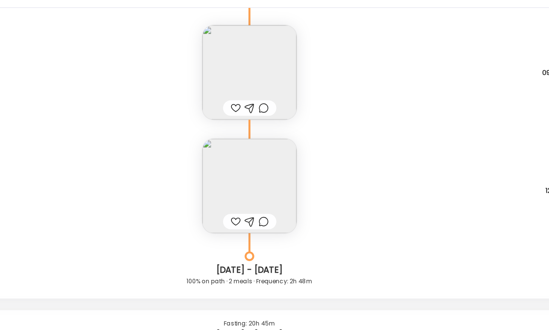
click at [272, 197] on img at bounding box center [275, 201] width 74 height 74
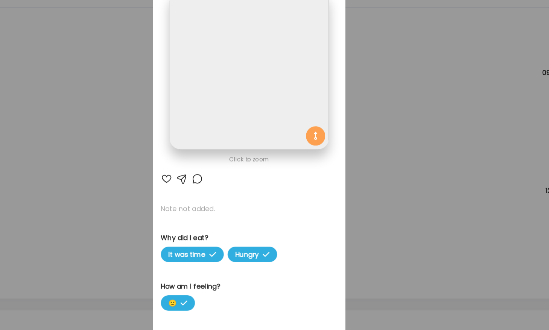
click at [182, 161] on div "Ate Coach Dashboard Wahoo! It’s official Take a moment to set up your Coach Pro…" at bounding box center [274, 165] width 549 height 330
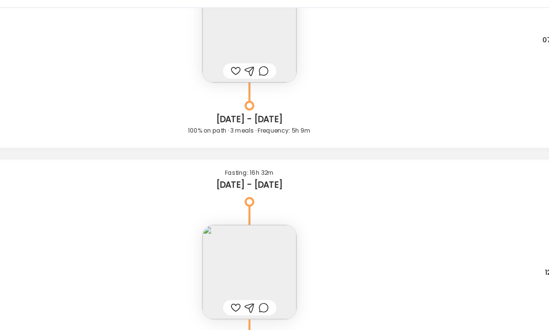
scroll to position [12986, 0]
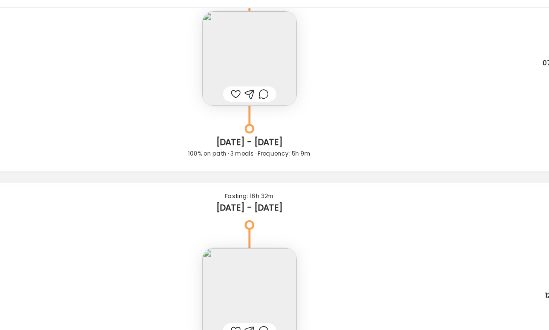
click at [264, 97] on img at bounding box center [275, 101] width 74 height 74
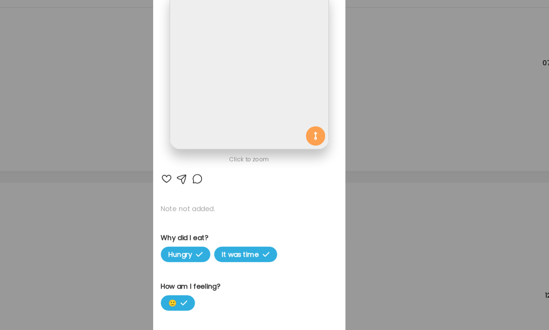
click at [251, 108] on img at bounding box center [274, 109] width 125 height 125
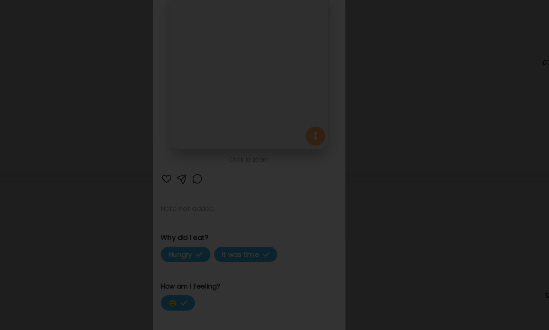
click at [96, 169] on div at bounding box center [274, 165] width 537 height 318
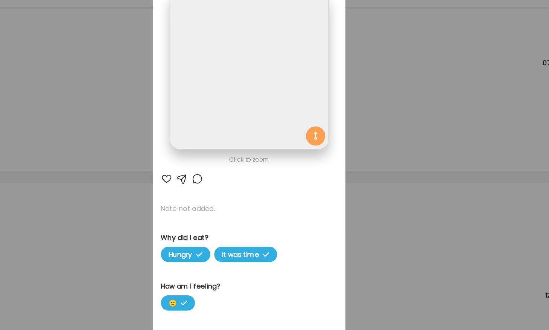
click at [96, 169] on div "Ate Coach Dashboard Wahoo! It’s official Take a moment to set up your Coach Pro…" at bounding box center [274, 165] width 549 height 330
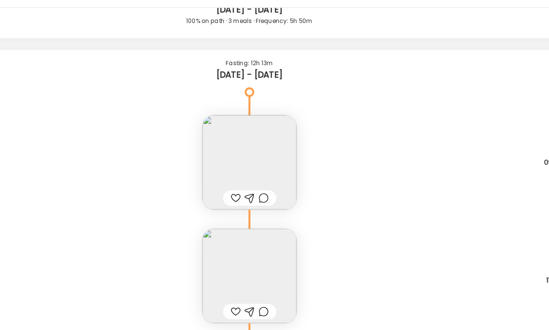
scroll to position [12746, 0]
